Goal: Task Accomplishment & Management: Complete application form

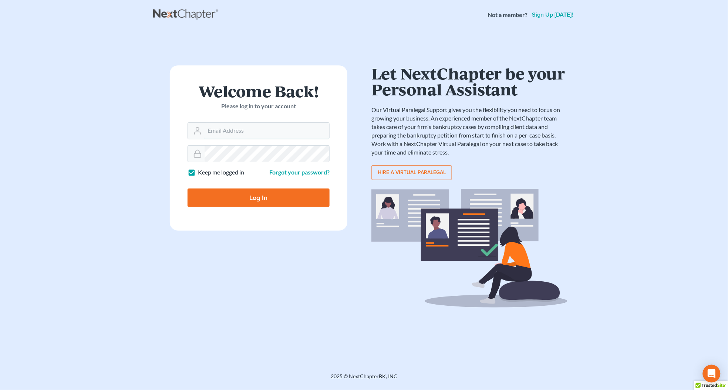
type input "service@kootenaibankruptcy.com"
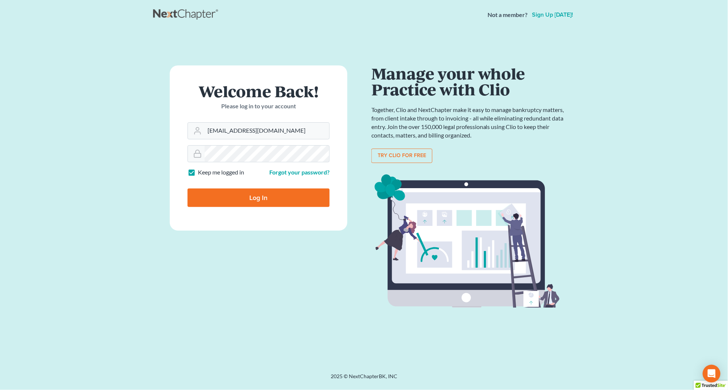
click at [253, 197] on input "Log In" at bounding box center [259, 198] width 142 height 18
type input "Thinking..."
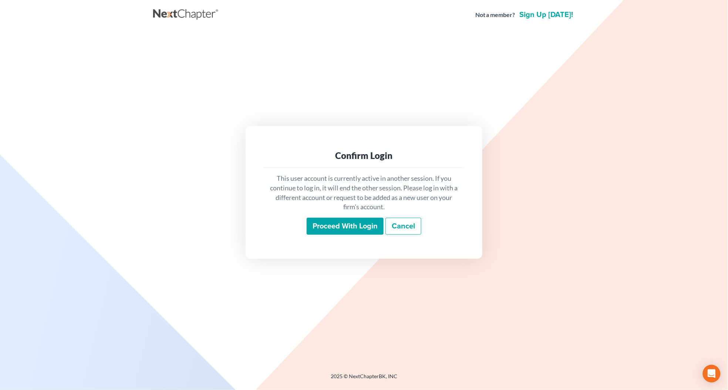
click at [346, 231] on input "Proceed with login" at bounding box center [345, 226] width 77 height 17
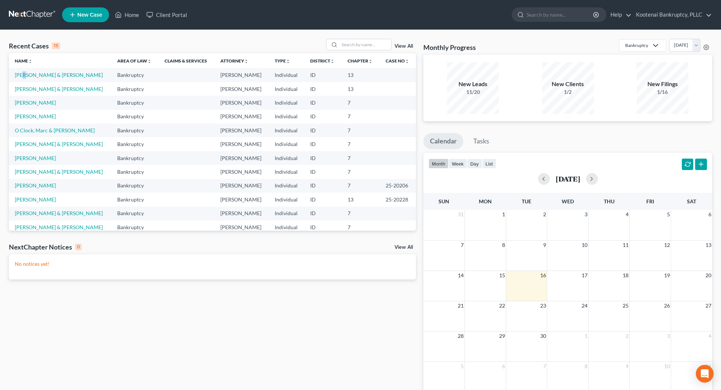
click at [24, 78] on td "[PERSON_NAME] & [PERSON_NAME]" at bounding box center [60, 75] width 102 height 14
click at [24, 77] on link "[PERSON_NAME] & [PERSON_NAME]" at bounding box center [59, 75] width 88 height 6
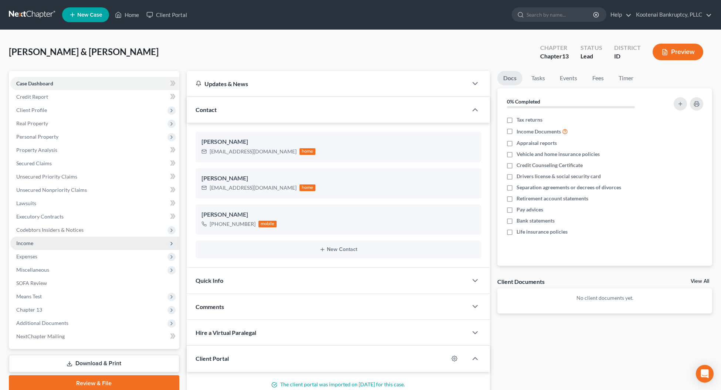
click at [25, 239] on span "Income" at bounding box center [94, 243] width 169 height 13
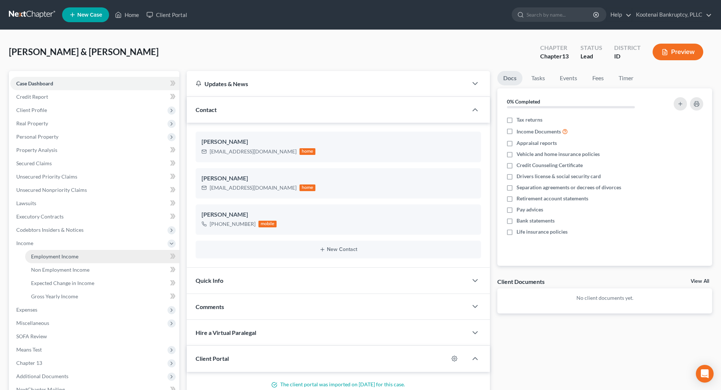
click at [39, 256] on span "Employment Income" at bounding box center [54, 256] width 47 height 6
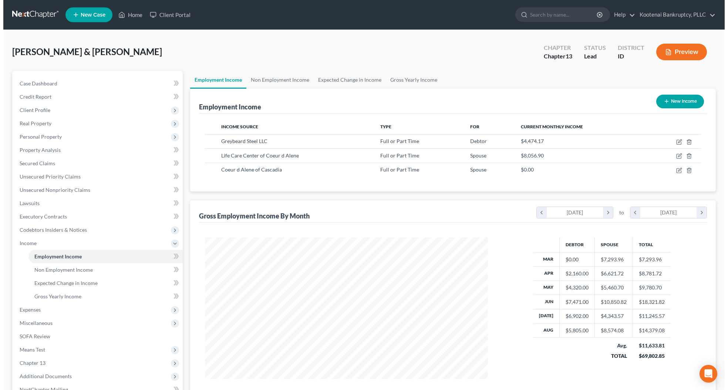
scroll to position [142, 298]
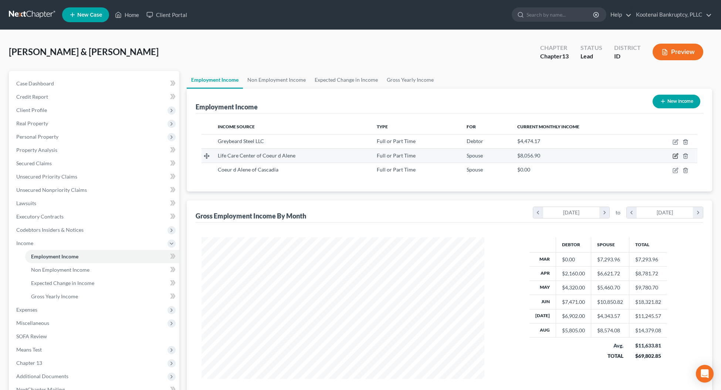
click at [674, 155] on icon "button" at bounding box center [676, 156] width 6 height 6
select select "0"
select select "13"
select select "2"
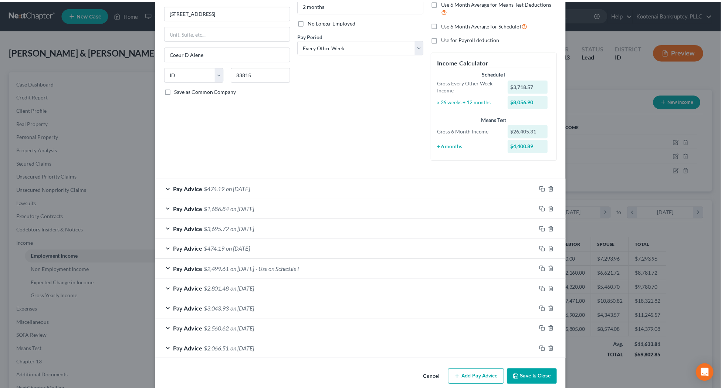
scroll to position [97, 0]
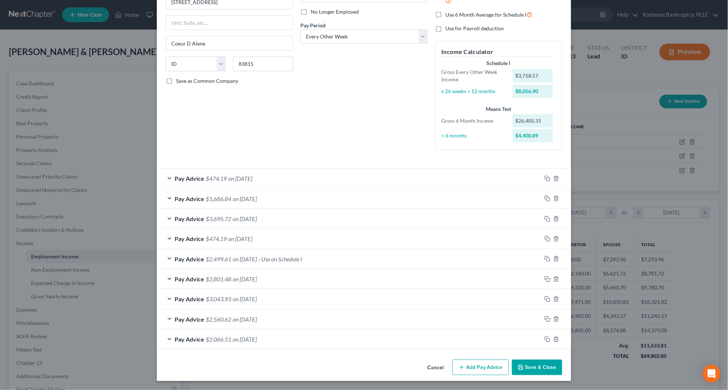
click at [529, 367] on button "Save & Close" at bounding box center [537, 368] width 50 height 16
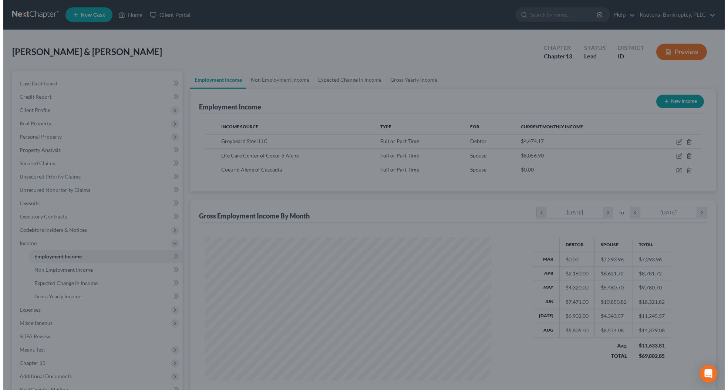
scroll to position [369832, 369675]
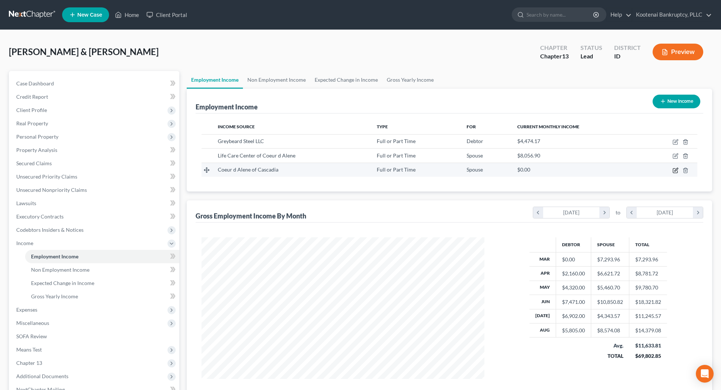
click at [674, 171] on icon "button" at bounding box center [676, 171] width 6 height 6
select select "0"
select select "13"
select select "2"
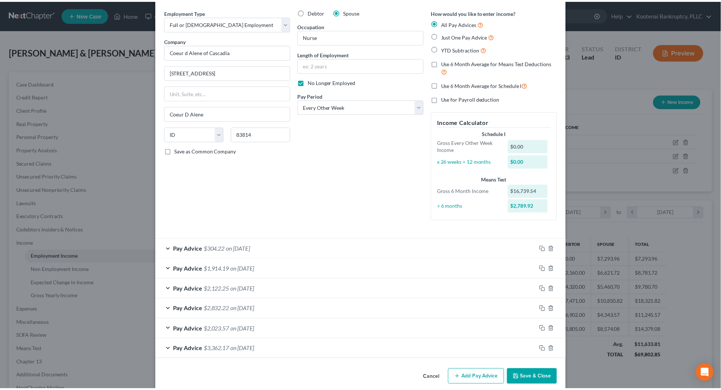
scroll to position [37, 0]
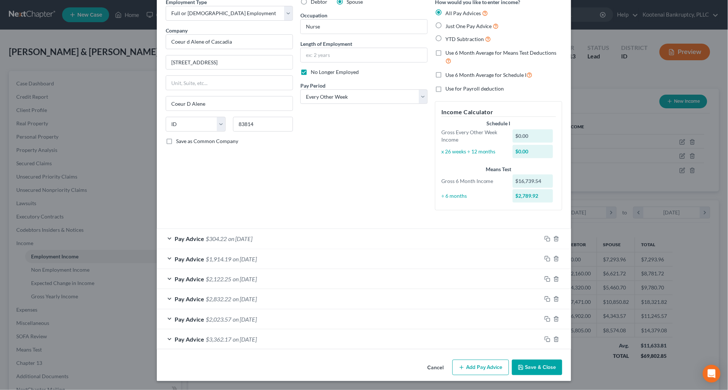
click at [528, 366] on button "Save & Close" at bounding box center [537, 368] width 50 height 16
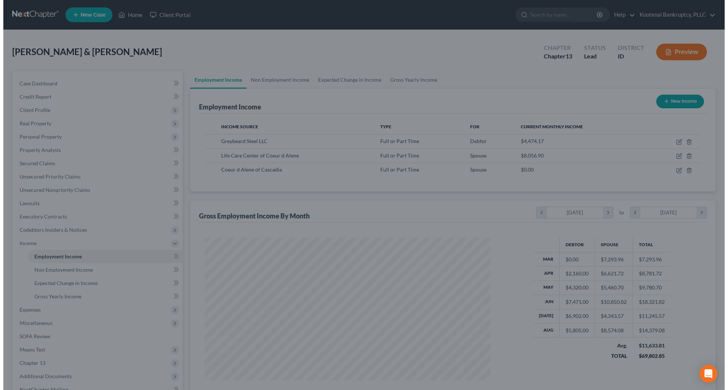
scroll to position [369832, 369675]
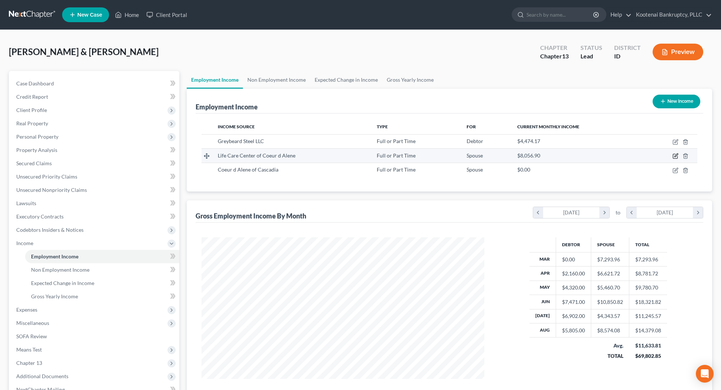
click at [674, 156] on icon "button" at bounding box center [675, 156] width 4 height 4
select select "0"
select select "13"
select select "2"
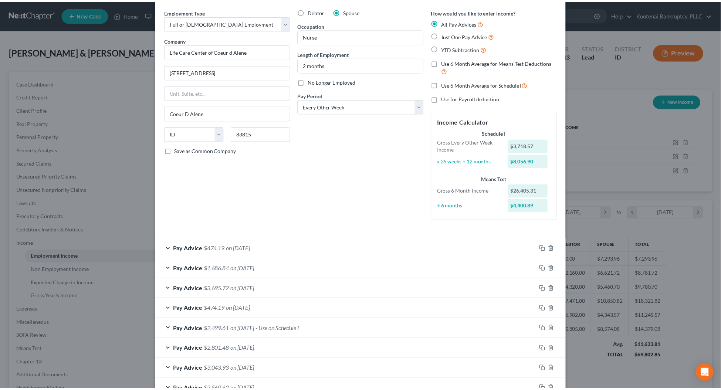
scroll to position [97, 0]
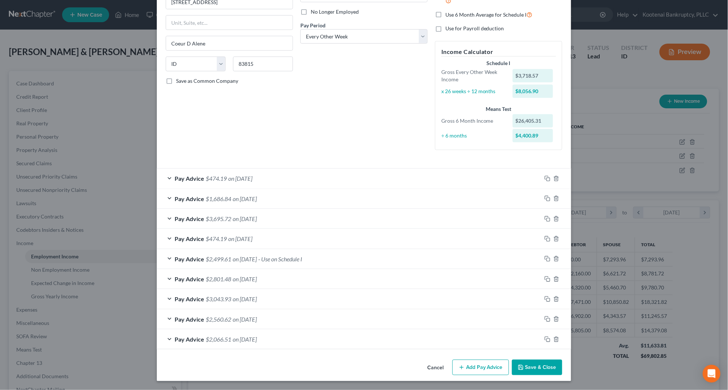
click at [535, 371] on button "Save & Close" at bounding box center [537, 368] width 50 height 16
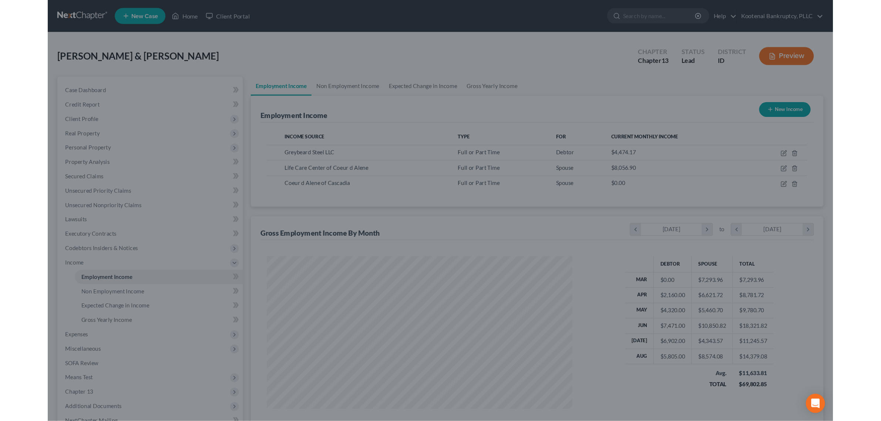
scroll to position [369832, 369675]
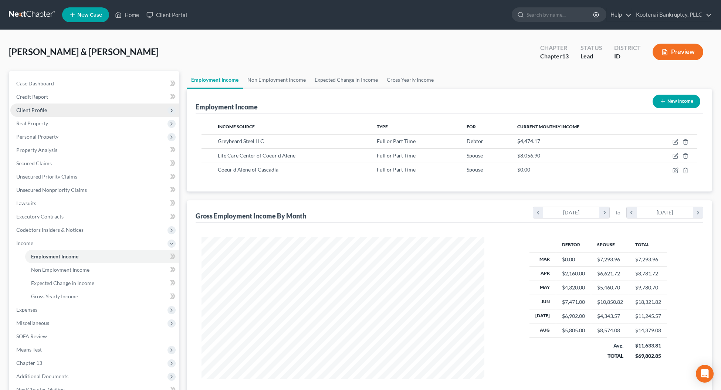
click at [28, 110] on span "Client Profile" at bounding box center [31, 110] width 31 height 6
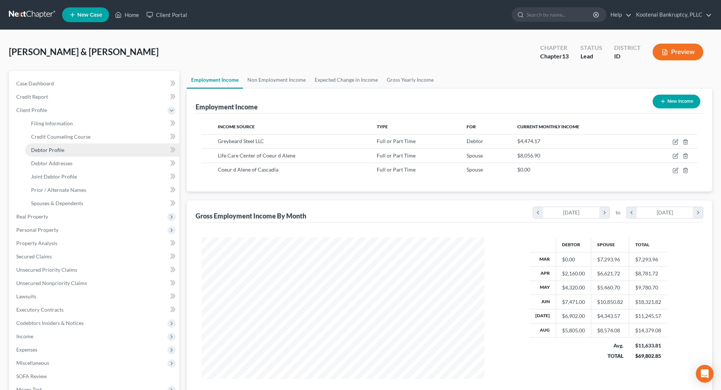
click at [38, 147] on span "Debtor Profile" at bounding box center [47, 150] width 33 height 6
select select "1"
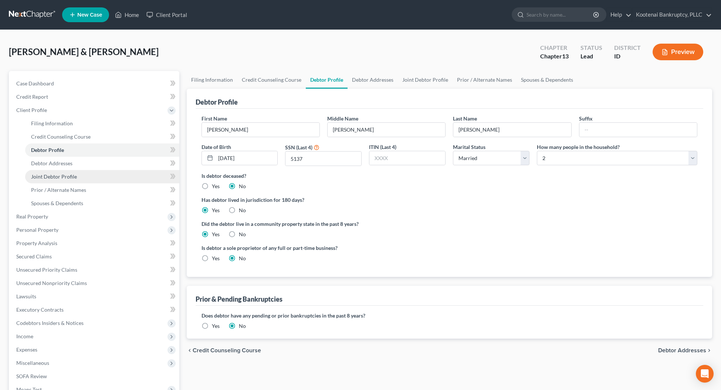
click at [36, 174] on span "Joint Debtor Profile" at bounding box center [54, 177] width 46 height 6
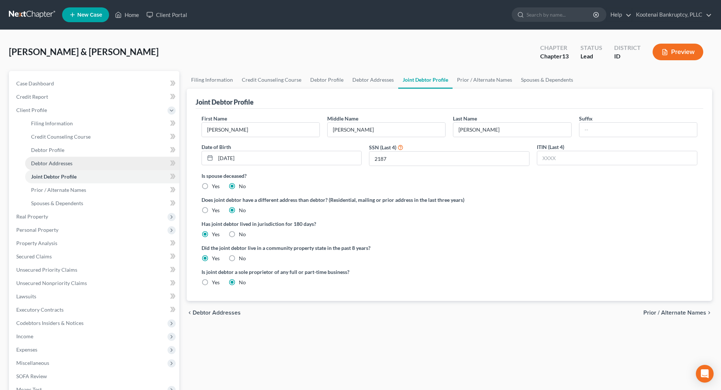
click at [60, 162] on span "Debtor Addresses" at bounding box center [51, 163] width 41 height 6
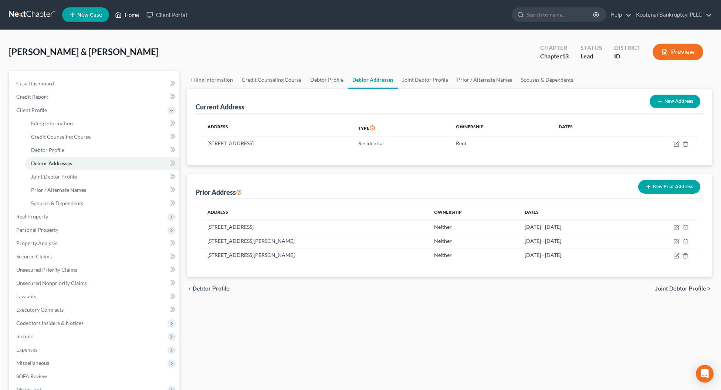
click at [129, 16] on link "Home" at bounding box center [126, 14] width 31 height 13
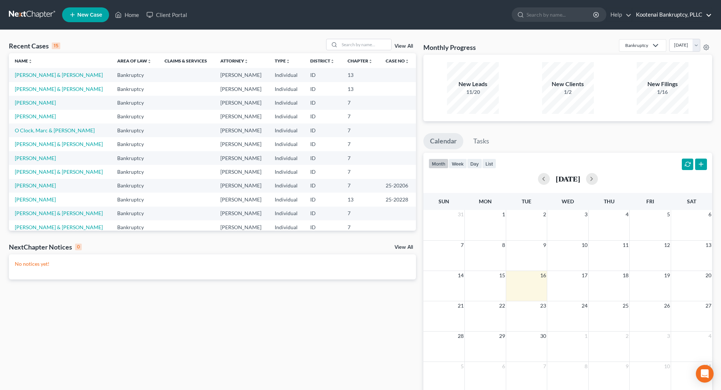
click at [651, 8] on link "Kootenai Bankruptcy, PLLC" at bounding box center [673, 14] width 80 height 13
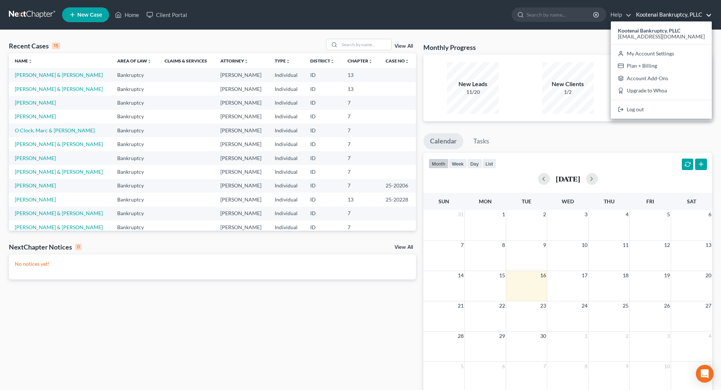
click at [653, 10] on link "Kootenai Bankruptcy, PLLC" at bounding box center [673, 14] width 80 height 13
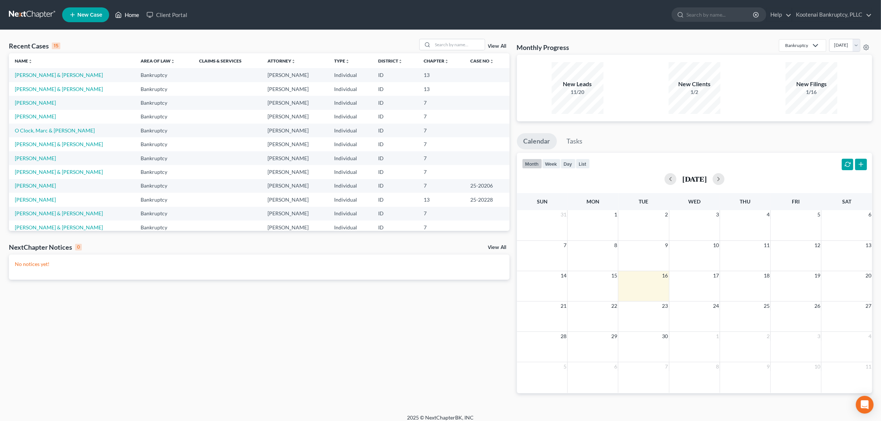
click at [125, 21] on link "Home" at bounding box center [126, 14] width 31 height 13
